Goal: Task Accomplishment & Management: Complete application form

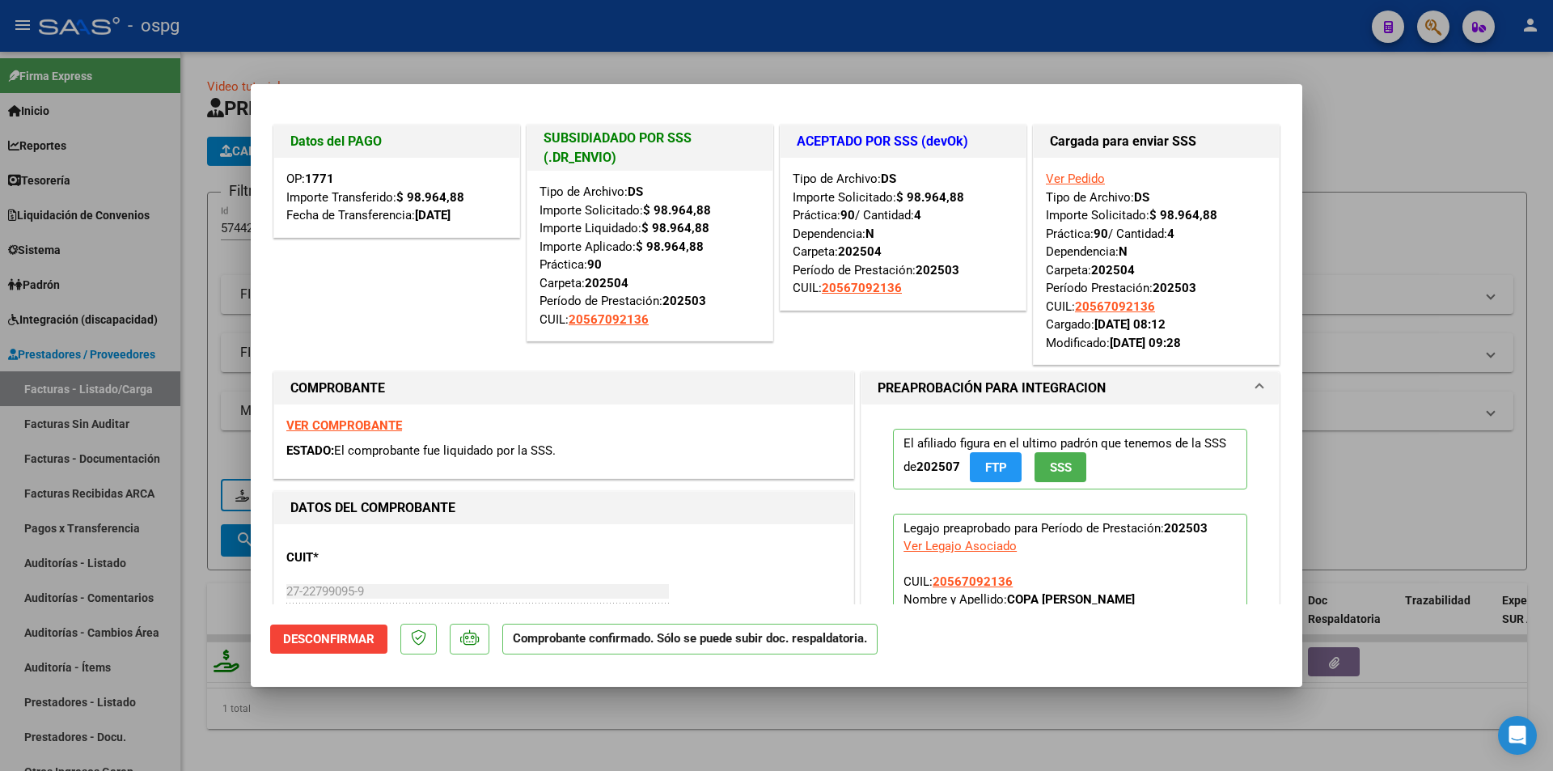
click at [1038, 68] on div at bounding box center [776, 385] width 1553 height 771
type input "$ 0,00"
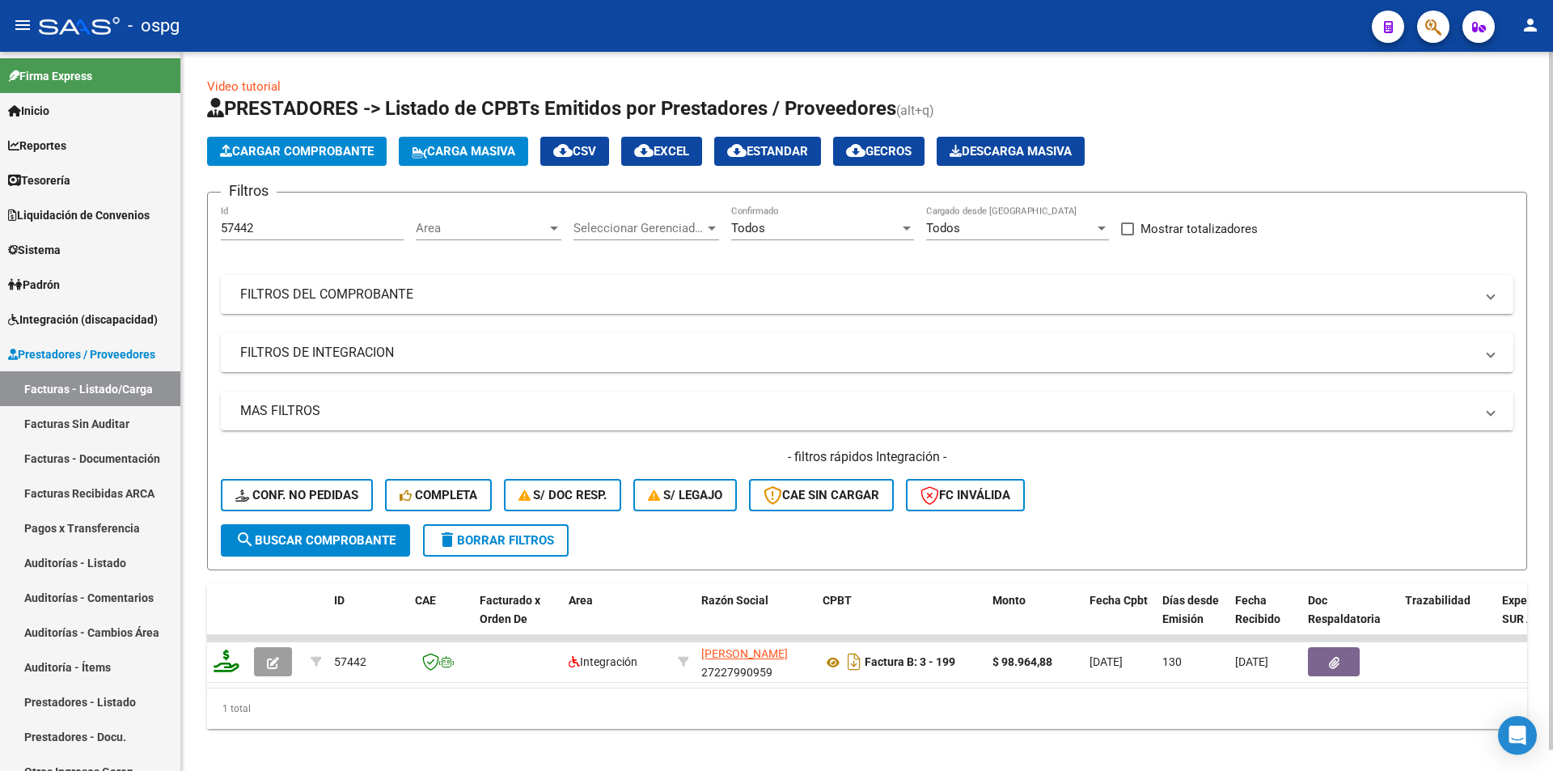
click at [311, 152] on span "Cargar Comprobante" at bounding box center [297, 151] width 154 height 15
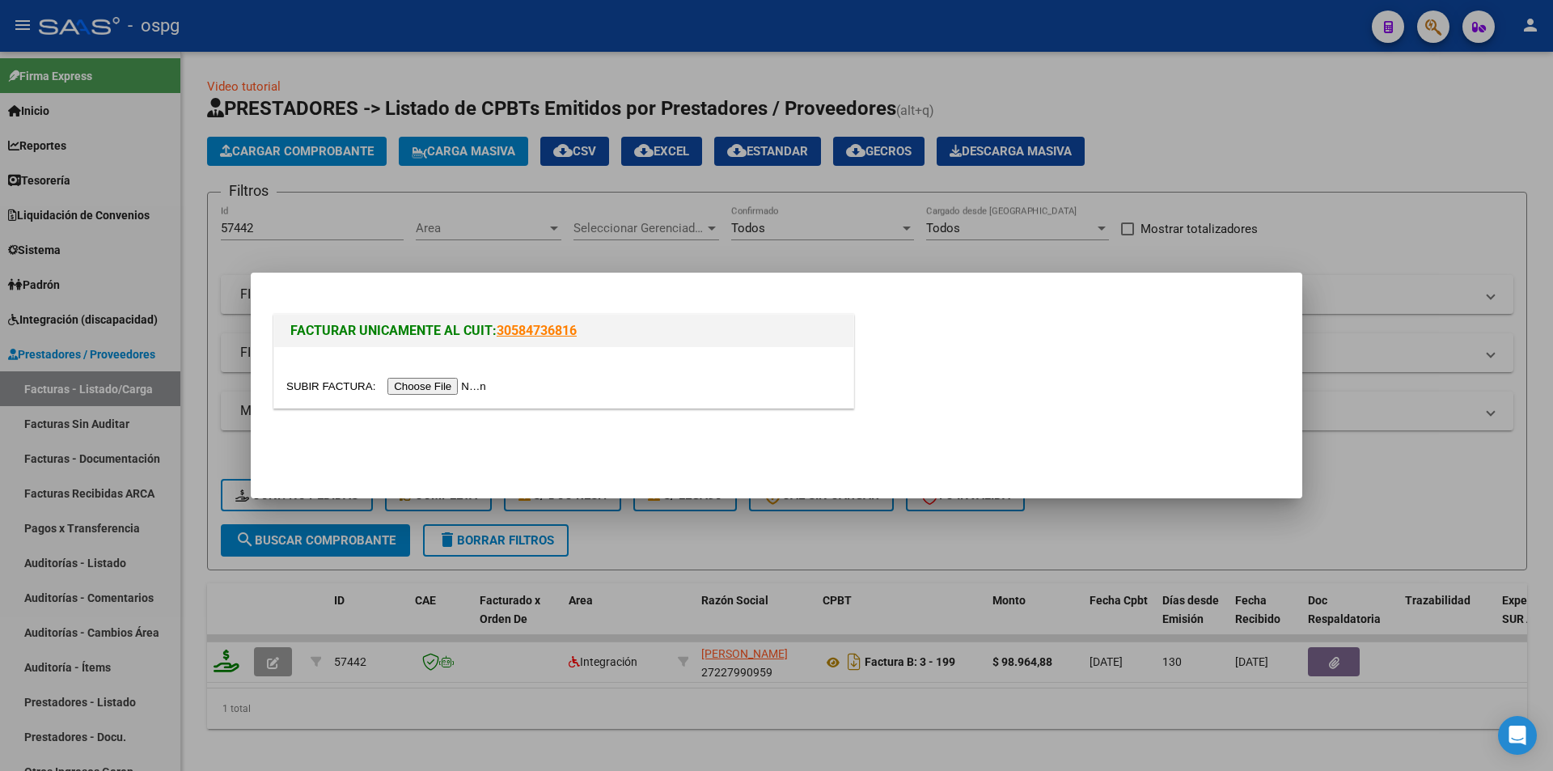
click at [461, 393] on input "file" at bounding box center [388, 386] width 205 height 17
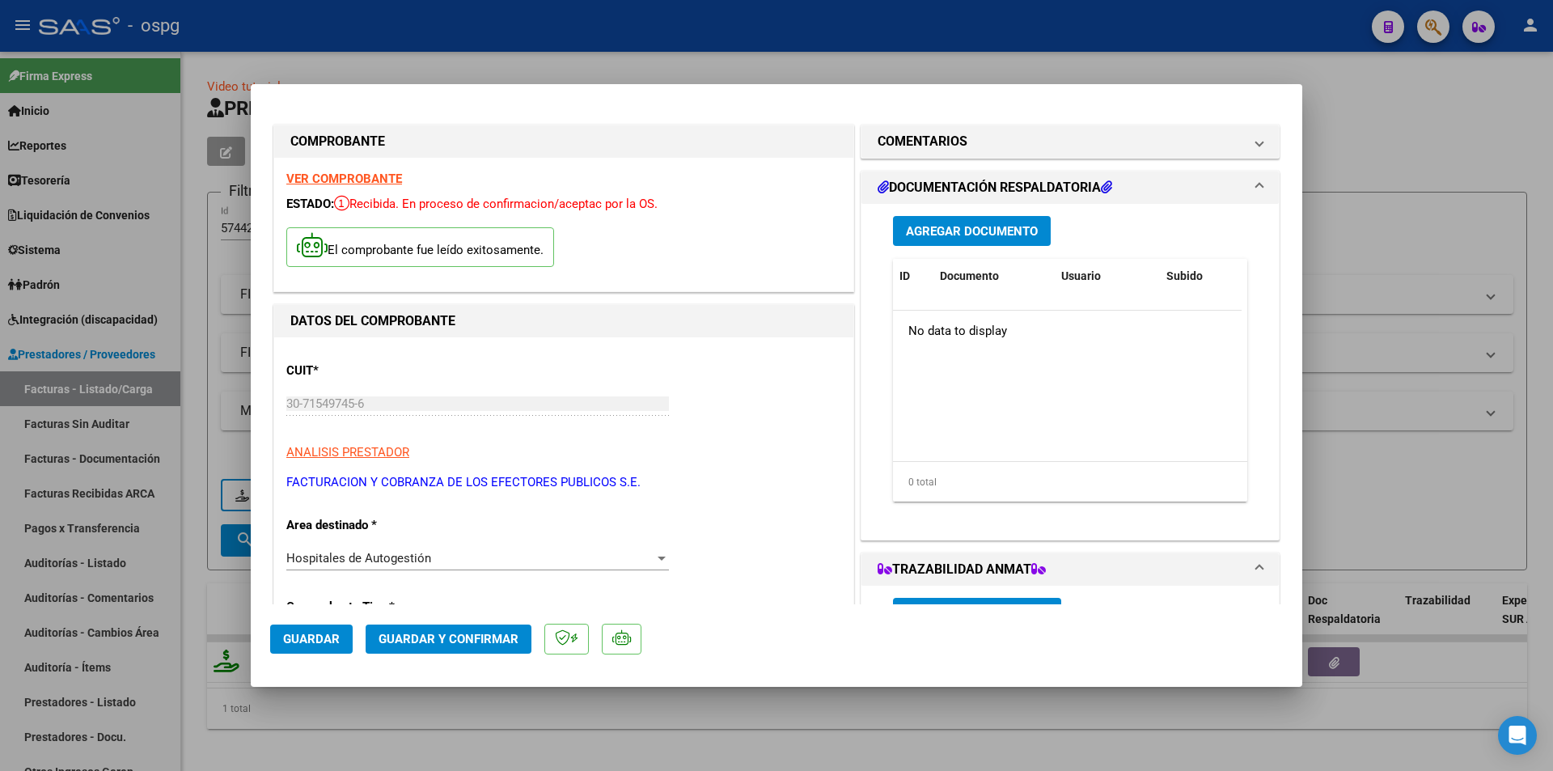
click at [427, 633] on span "Guardar y Confirmar" at bounding box center [448, 639] width 140 height 15
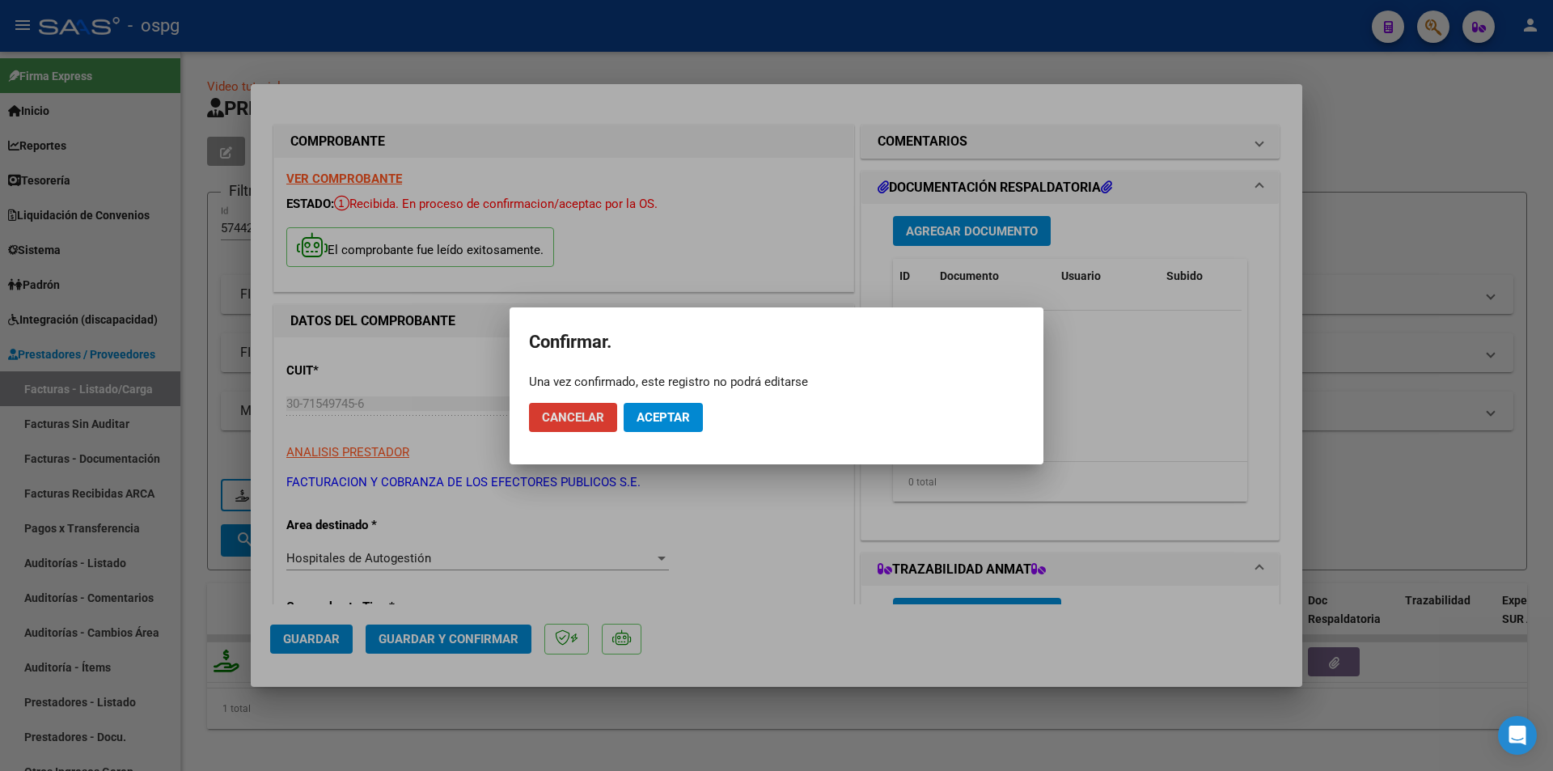
click at [689, 410] on span "Aceptar" at bounding box center [662, 417] width 53 height 15
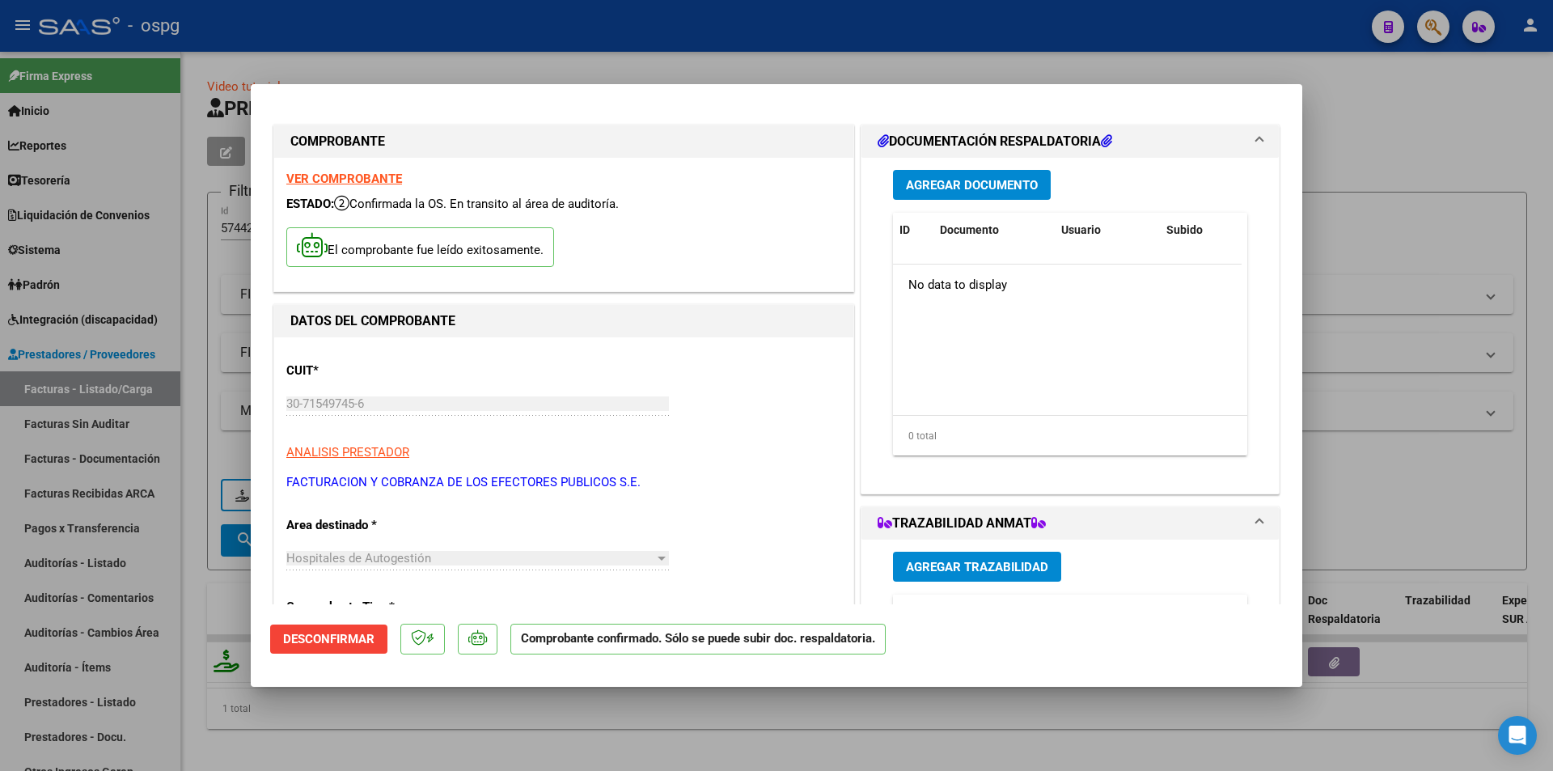
click at [830, 63] on div at bounding box center [776, 385] width 1553 height 771
type input "$ 0,00"
